Goal: Task Accomplishment & Management: Manage account settings

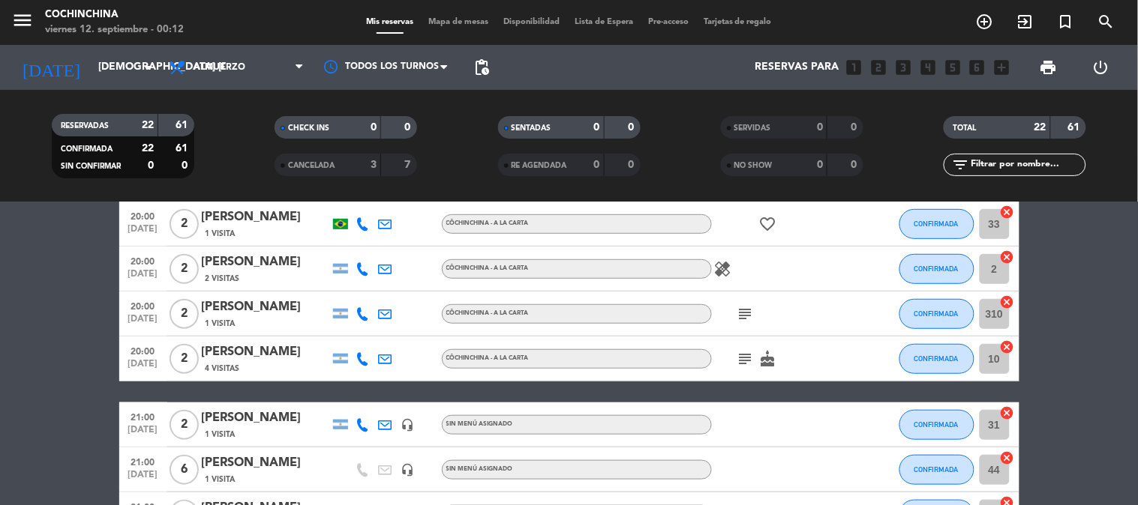
scroll to position [416, 0]
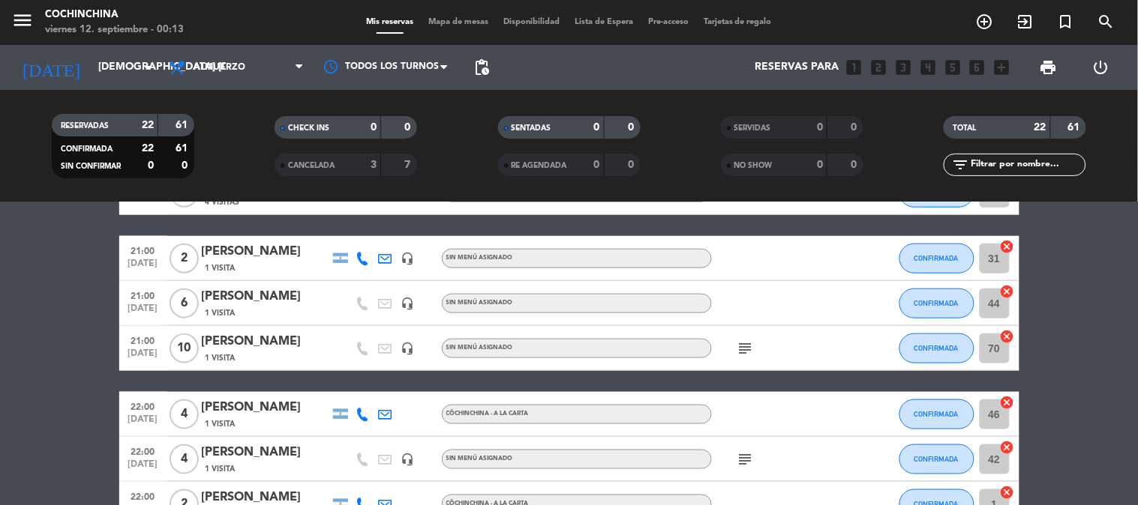
click at [281, 340] on div "[PERSON_NAME]" at bounding box center [265, 341] width 127 height 19
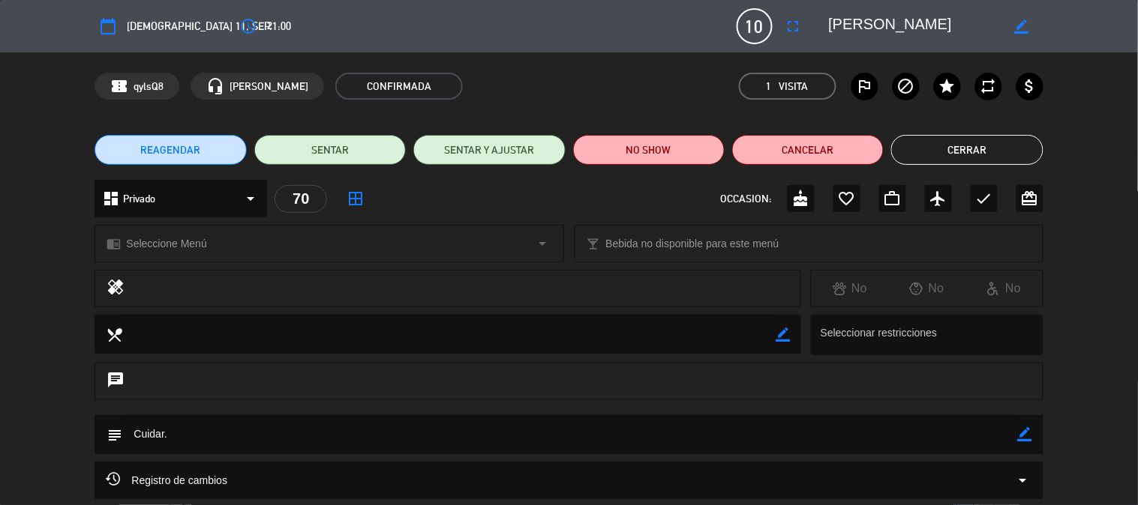
click at [223, 140] on button "REAGENDAR" at bounding box center [169, 150] width 151 height 30
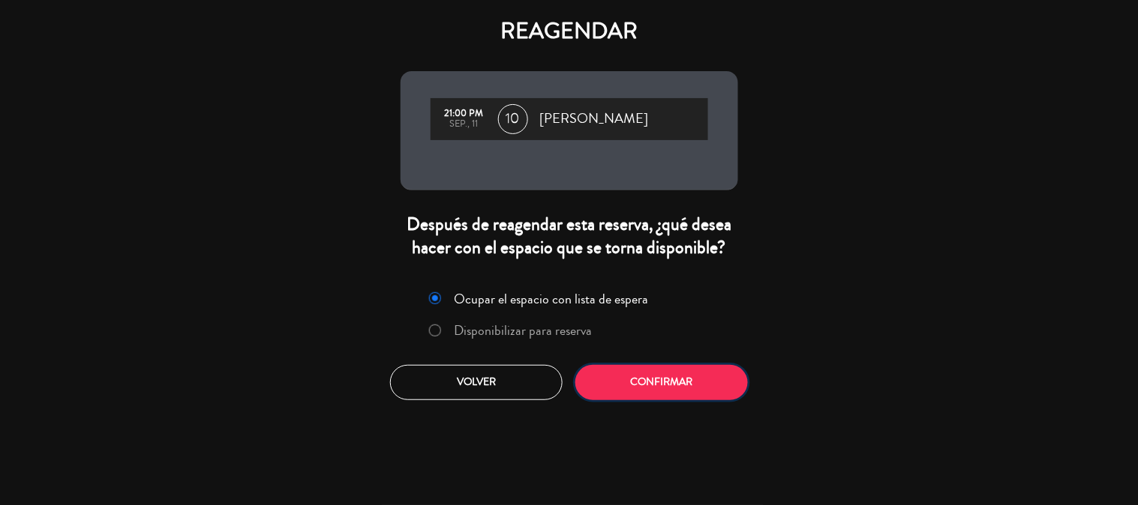
click at [654, 378] on button "Confirmar" at bounding box center [661, 382] width 172 height 35
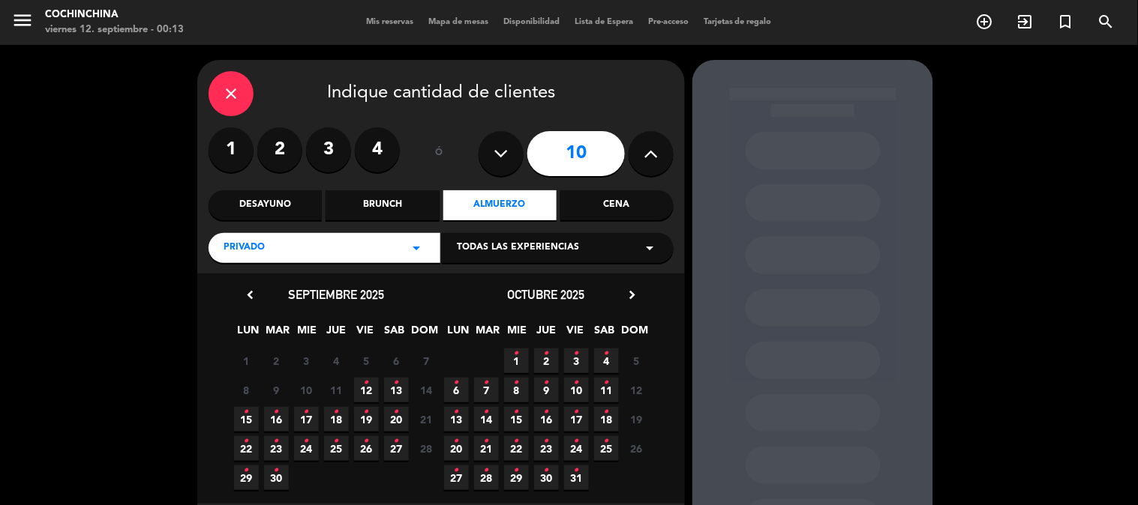
click at [501, 166] on button at bounding box center [500, 153] width 45 height 45
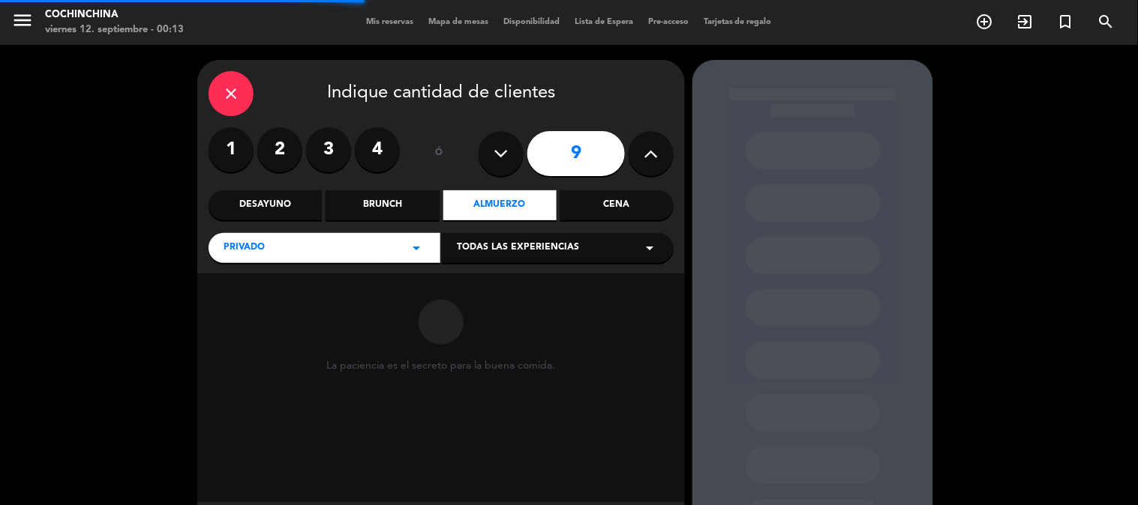
click at [501, 166] on button at bounding box center [500, 153] width 45 height 45
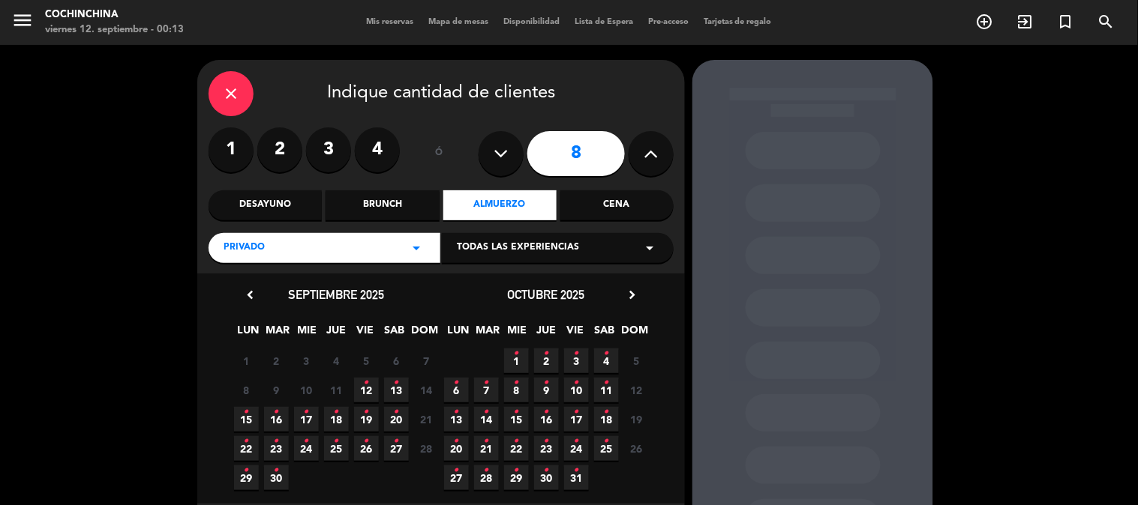
click at [501, 166] on button at bounding box center [500, 153] width 45 height 45
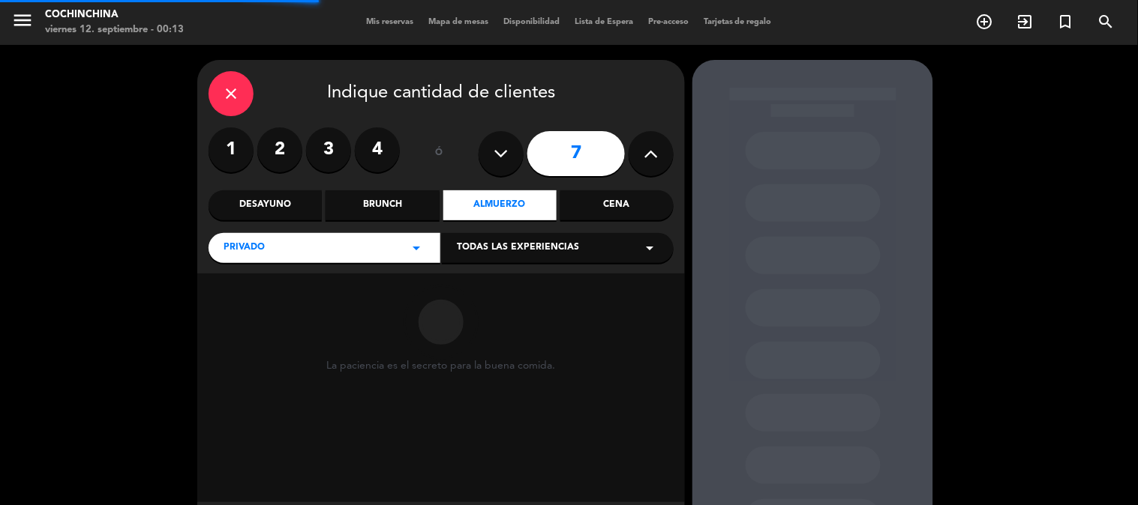
click at [501, 166] on button at bounding box center [500, 153] width 45 height 45
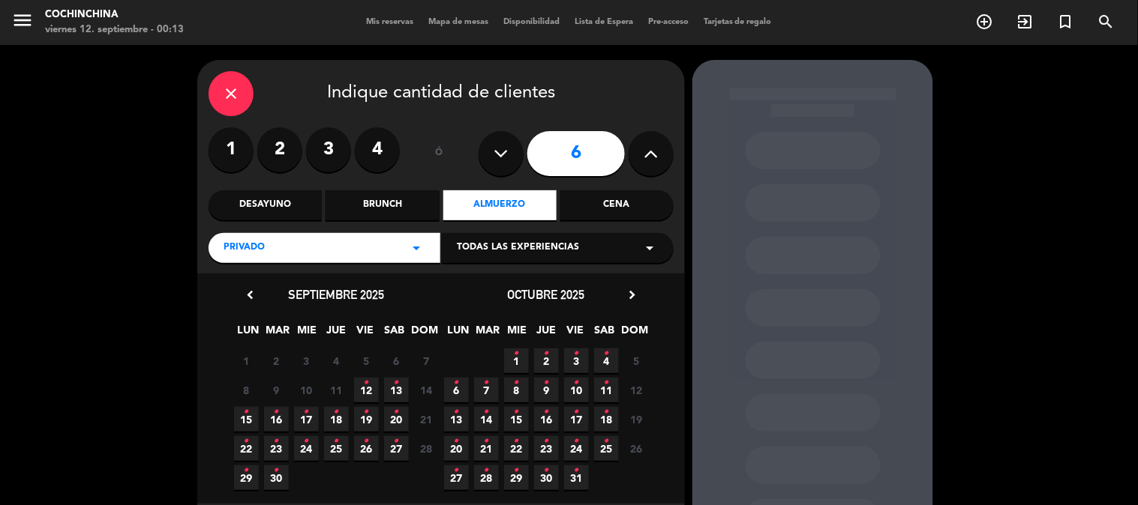
click at [501, 166] on button at bounding box center [500, 153] width 45 height 45
type input "5"
click at [365, 385] on span "12" at bounding box center [366, 390] width 25 height 25
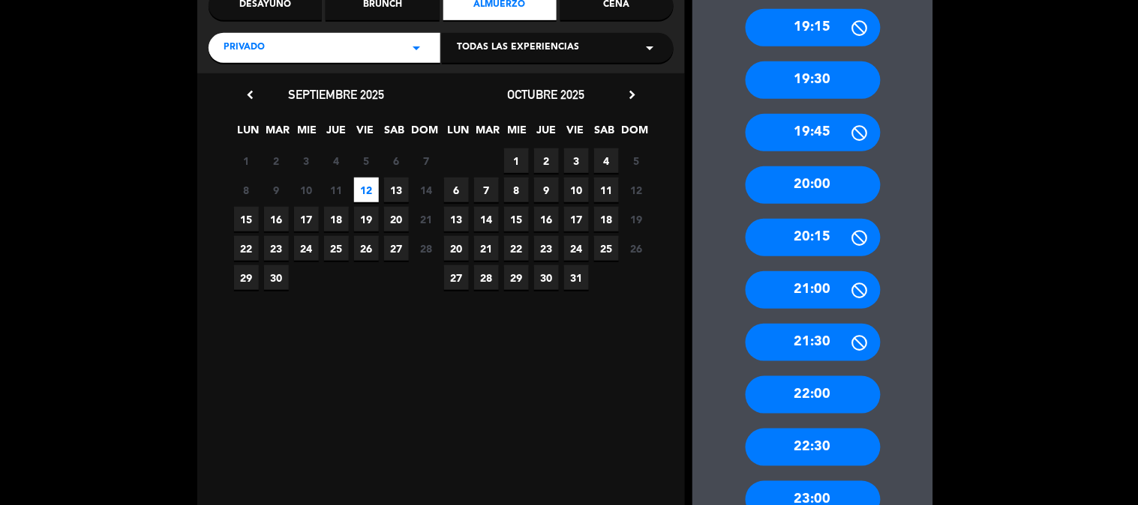
scroll to position [226, 0]
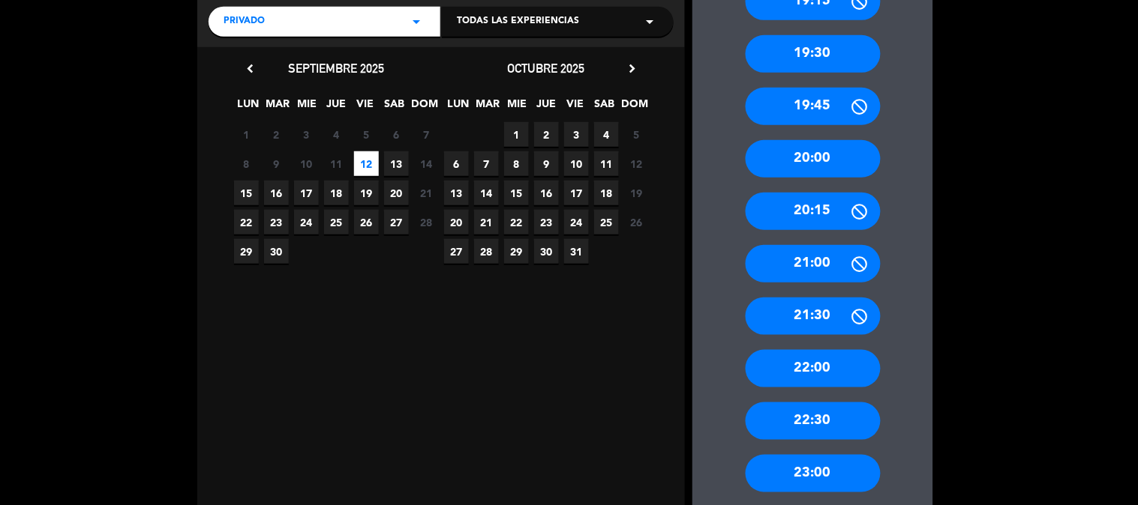
click at [820, 274] on div "21:00" at bounding box center [812, 263] width 135 height 37
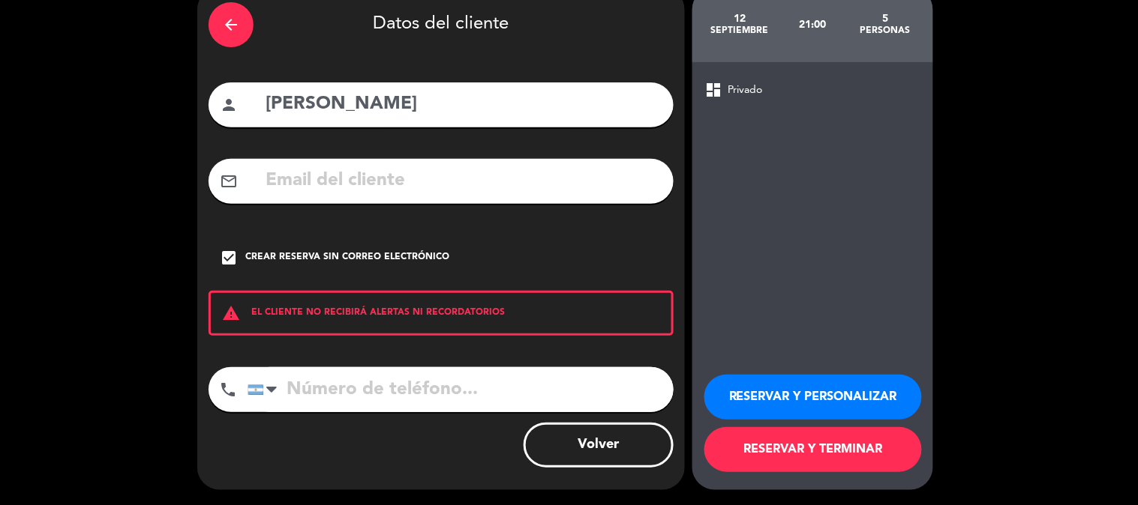
scroll to position [72, 0]
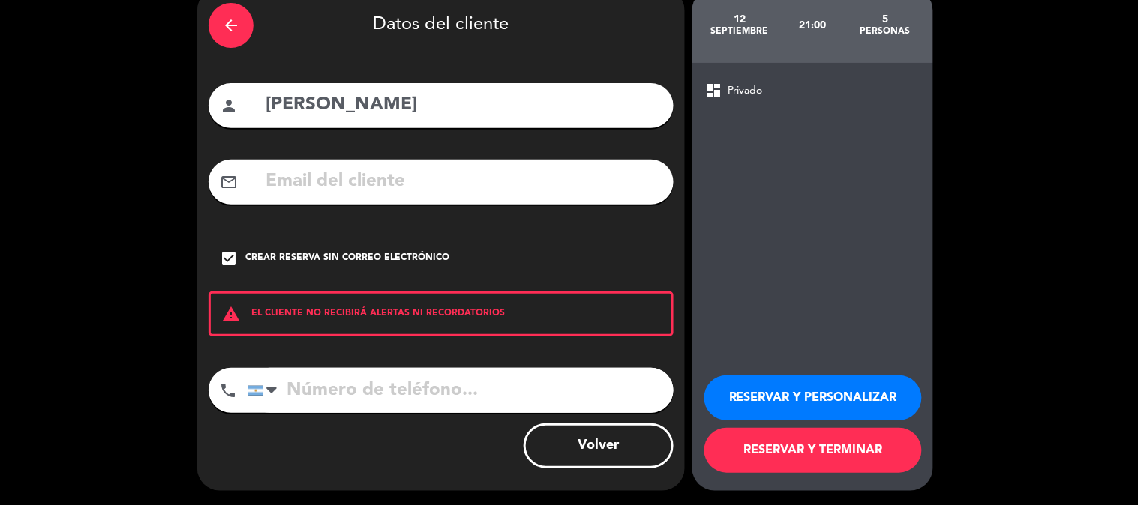
click at [784, 394] on button "RESERVAR Y PERSONALIZAR" at bounding box center [812, 398] width 217 height 45
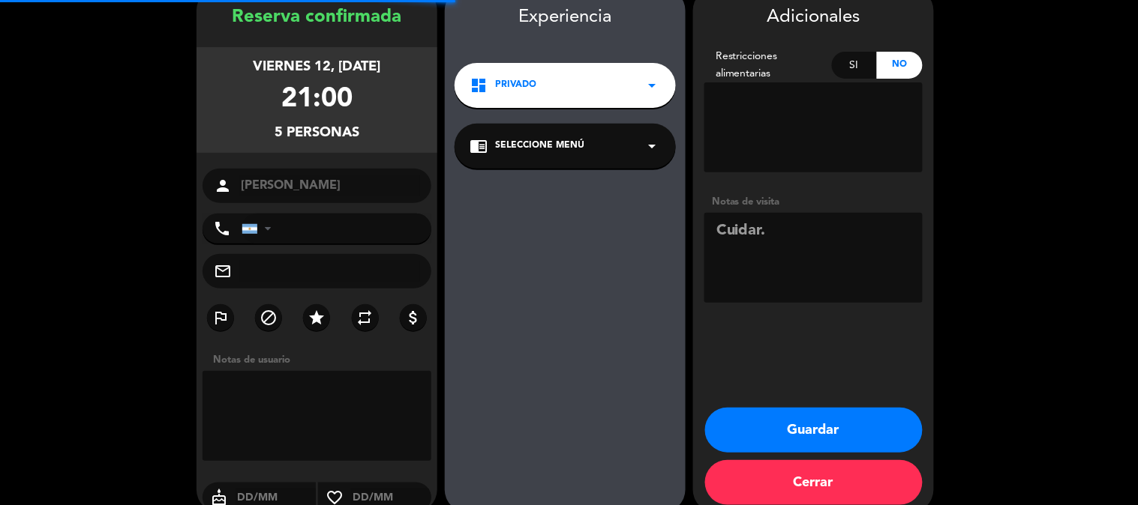
scroll to position [60, 0]
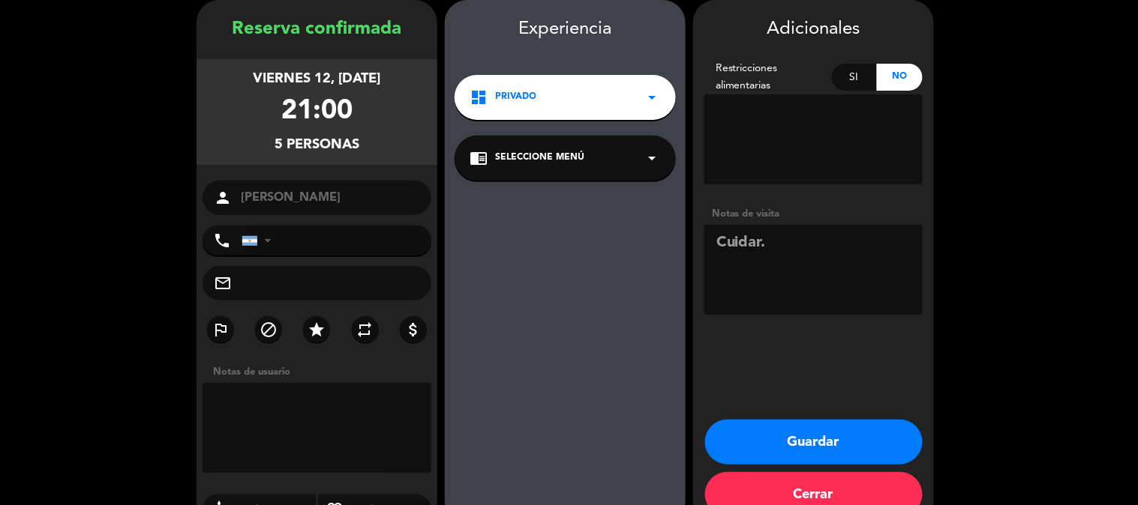
click at [785, 441] on button "Guardar" at bounding box center [813, 442] width 217 height 45
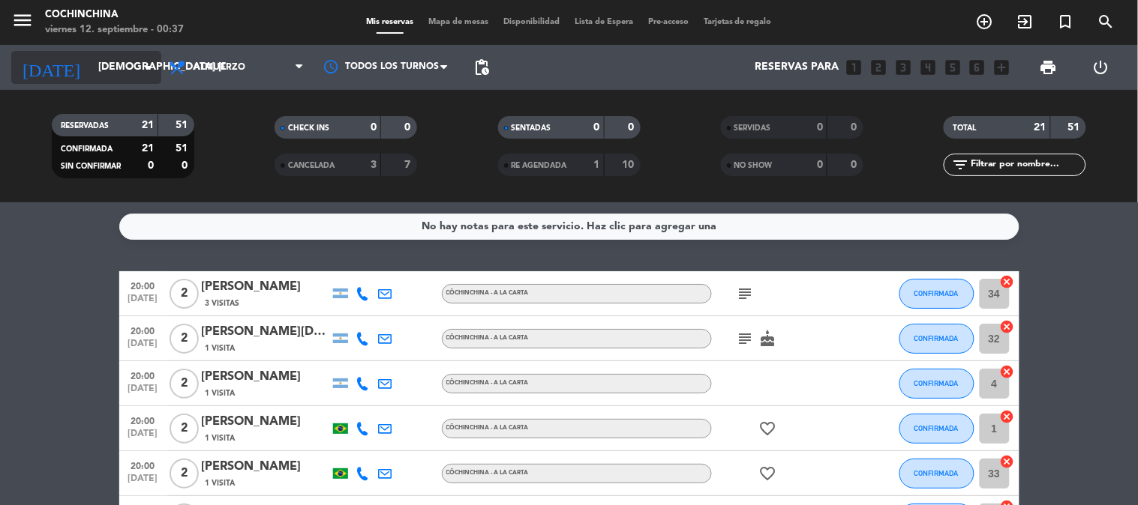
click at [145, 63] on icon "arrow_drop_down" at bounding box center [148, 67] width 18 height 18
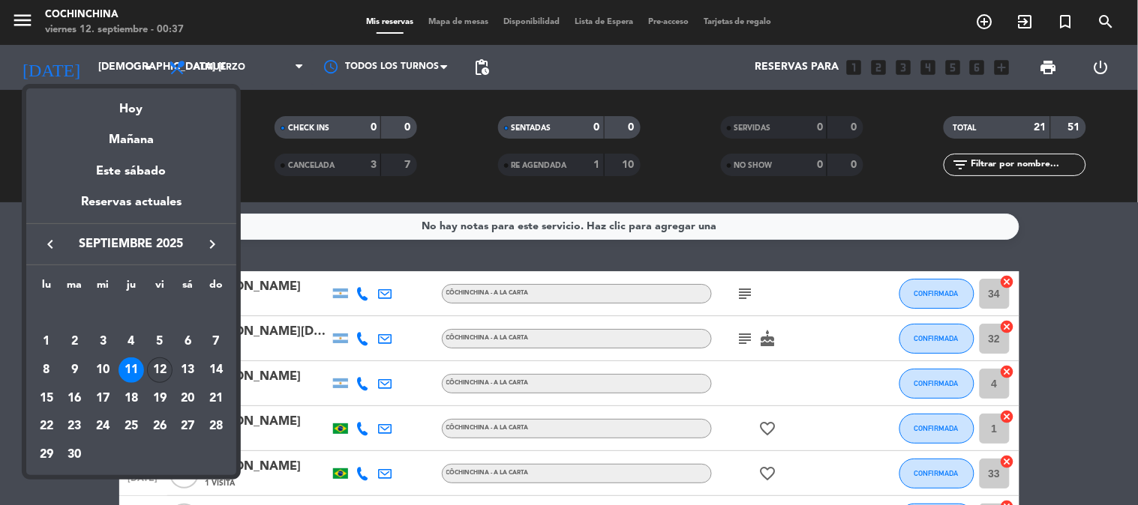
click at [163, 365] on div "12" at bounding box center [159, 370] width 25 height 25
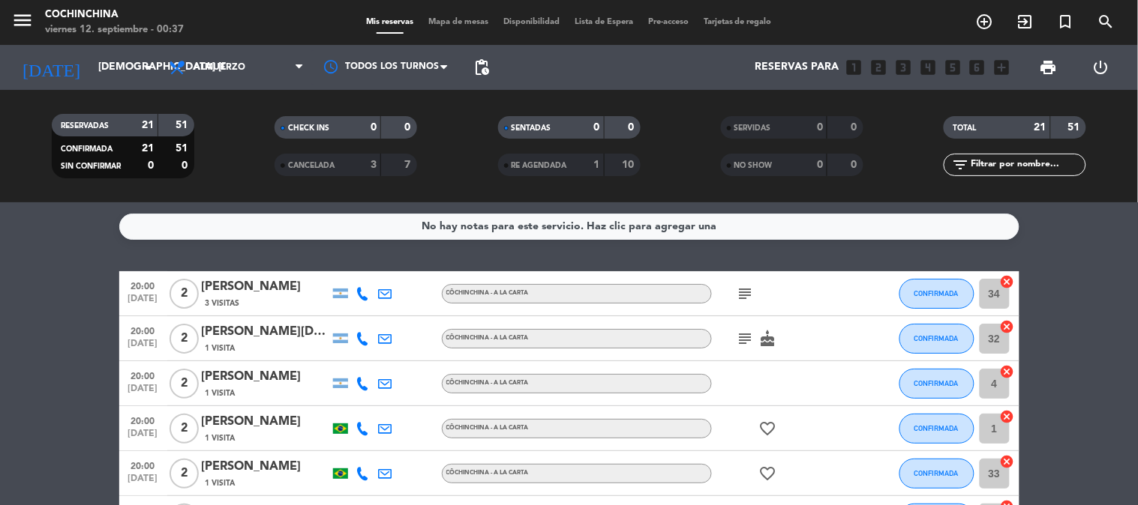
type input "vie. [DATE]"
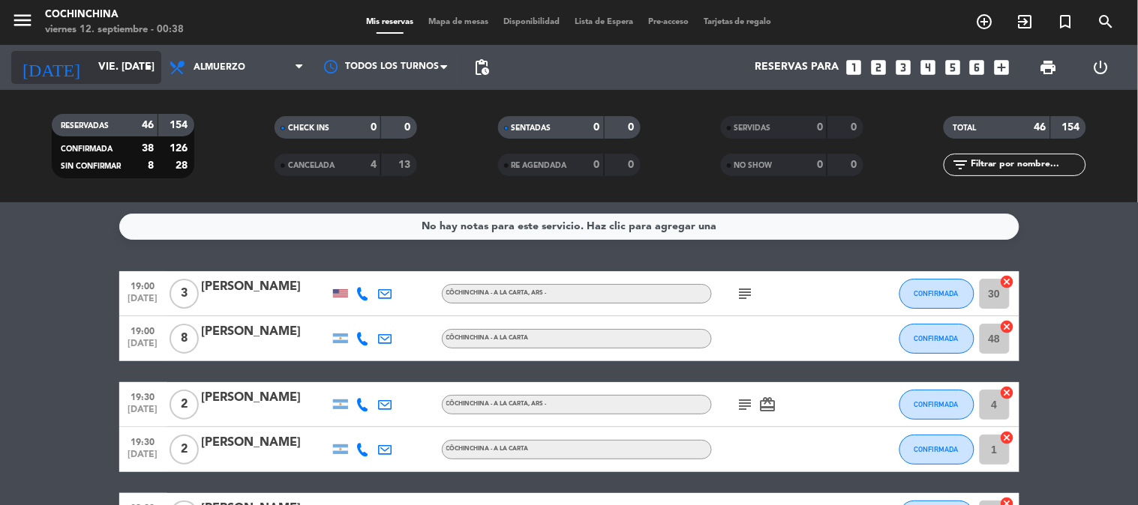
click at [118, 67] on input "vie. [DATE]" at bounding box center [162, 67] width 142 height 27
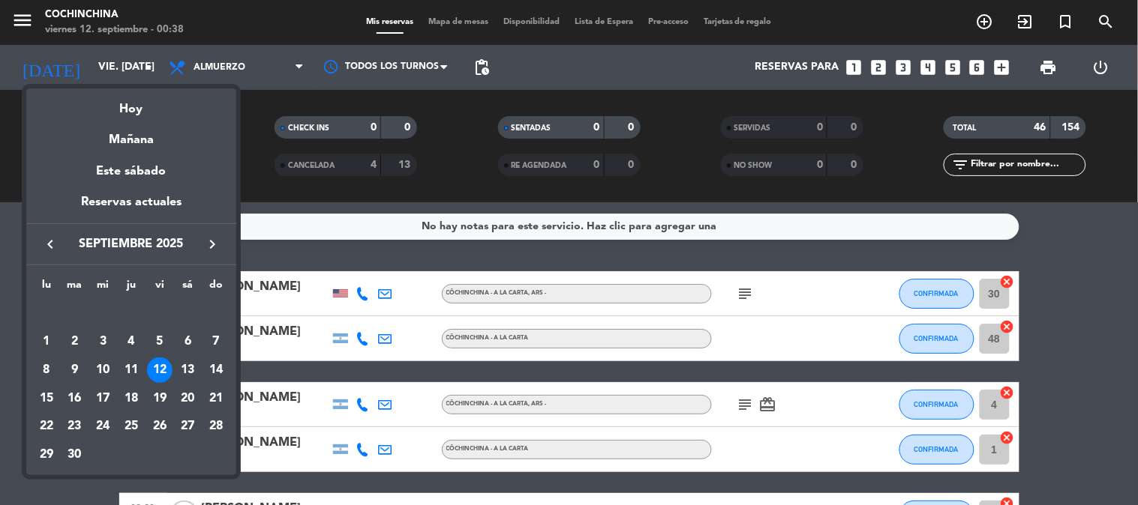
click at [160, 375] on div "12" at bounding box center [159, 370] width 25 height 25
